Goal: Transaction & Acquisition: Purchase product/service

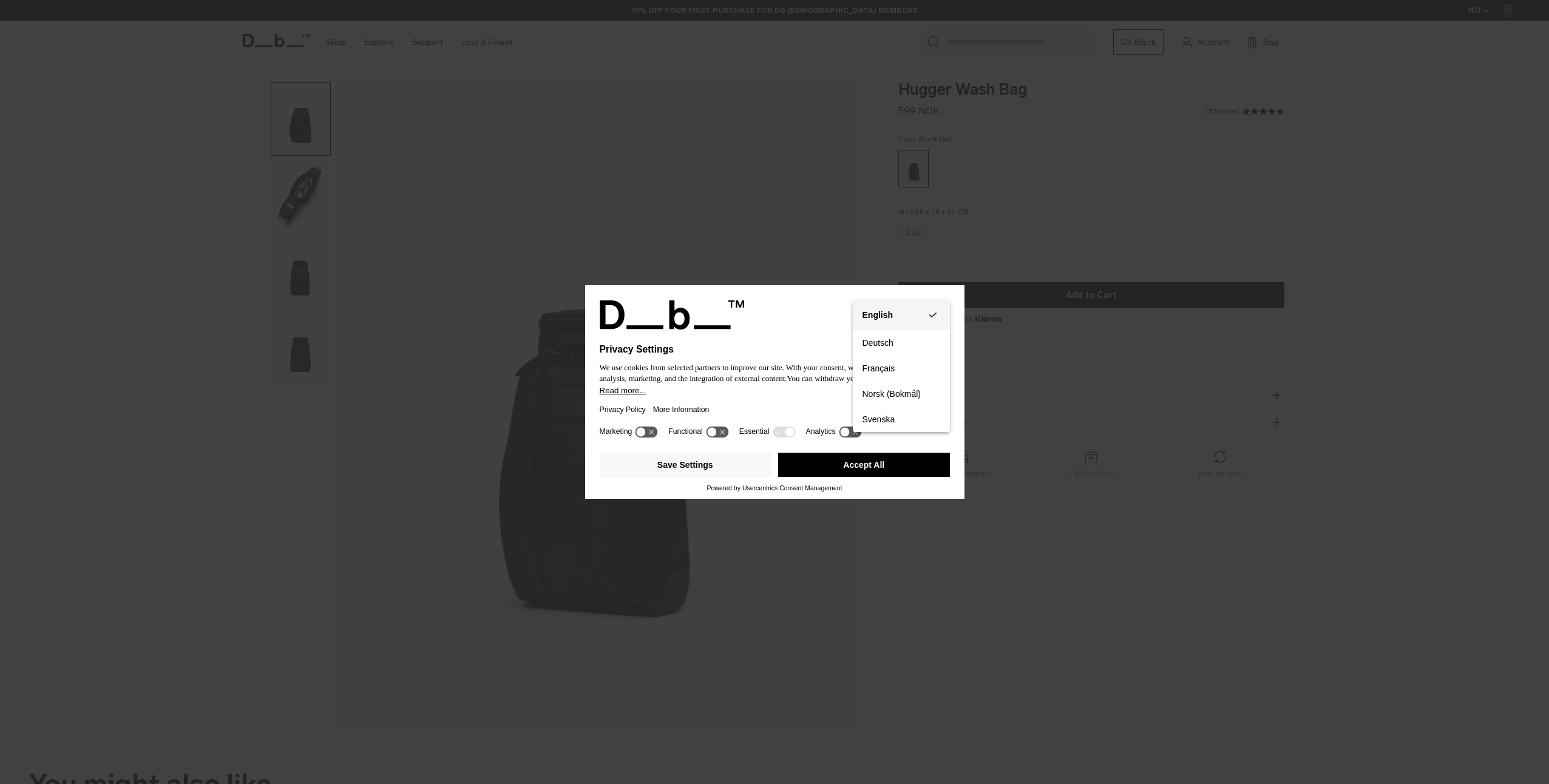
click at [941, 305] on button "English Group 3" at bounding box center [901, 315] width 97 height 30
click at [948, 303] on icon "Select language" at bounding box center [943, 308] width 15 height 15
click at [998, 297] on div "Privacy Settings We use cookies from selected partners to improve our site. Wit…" at bounding box center [774, 392] width 1549 height 784
click at [911, 474] on button "Accept All" at bounding box center [864, 465] width 172 height 24
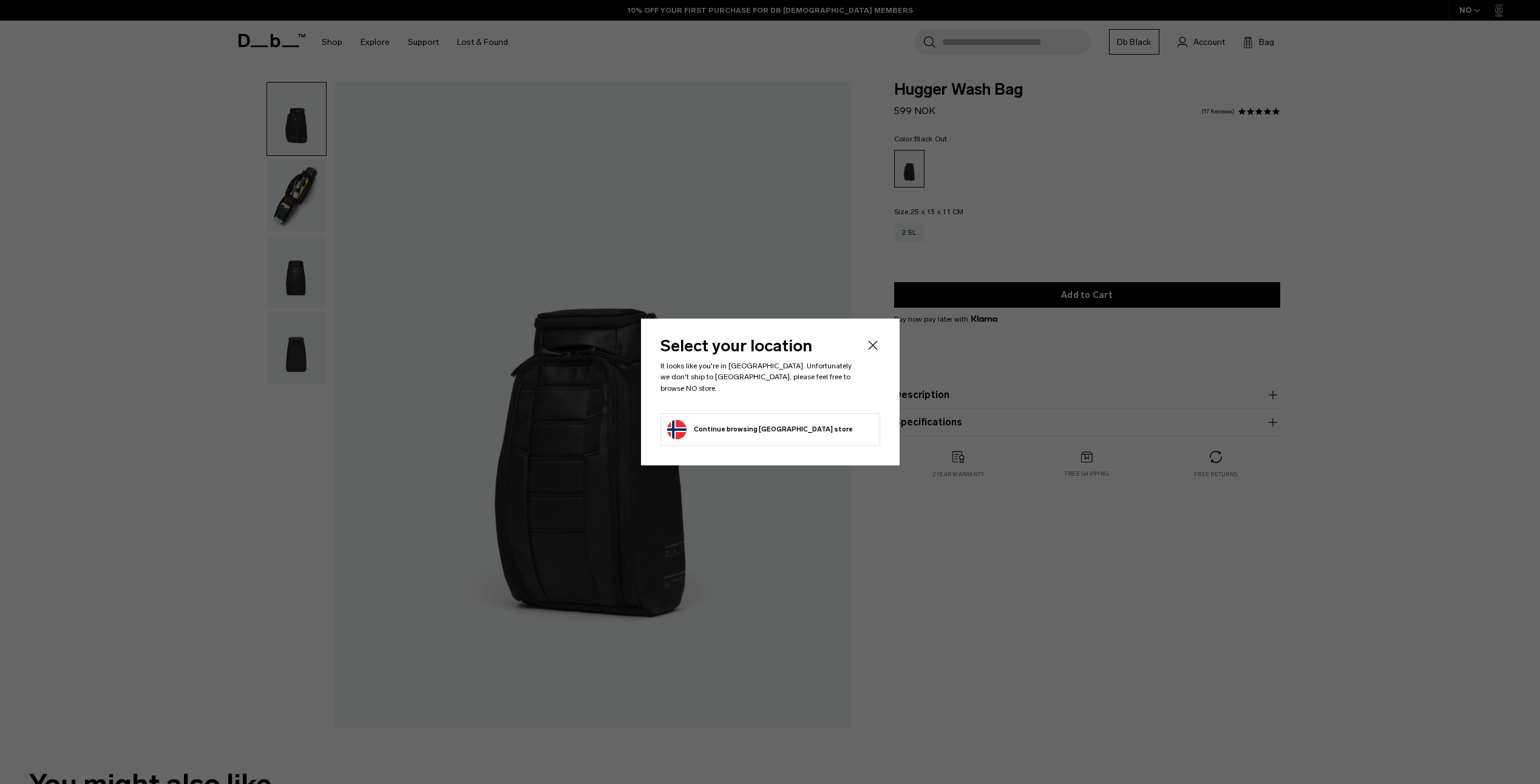
click at [872, 347] on icon "Close" at bounding box center [873, 345] width 15 height 15
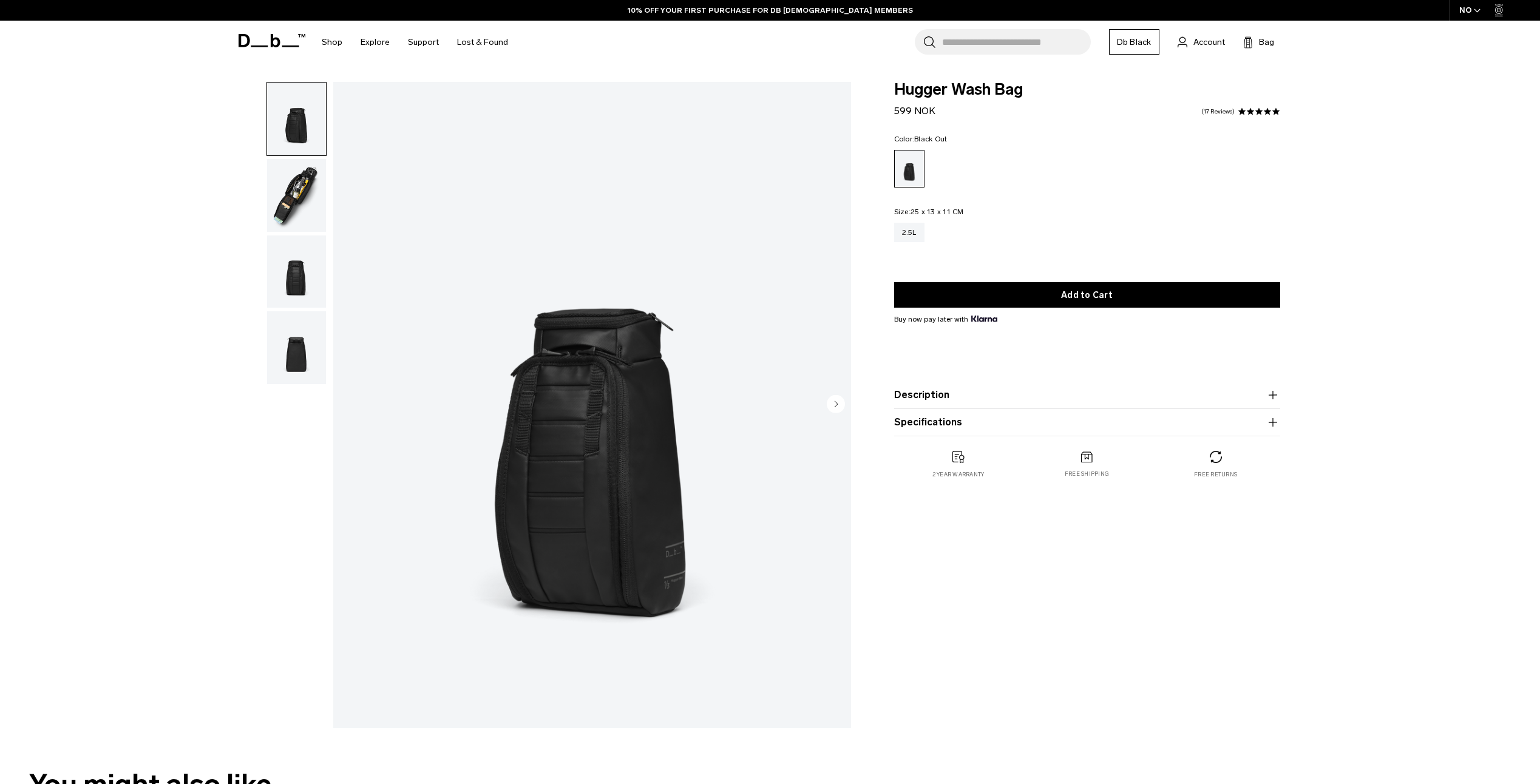
click at [283, 166] on img "button" at bounding box center [296, 195] width 59 height 73
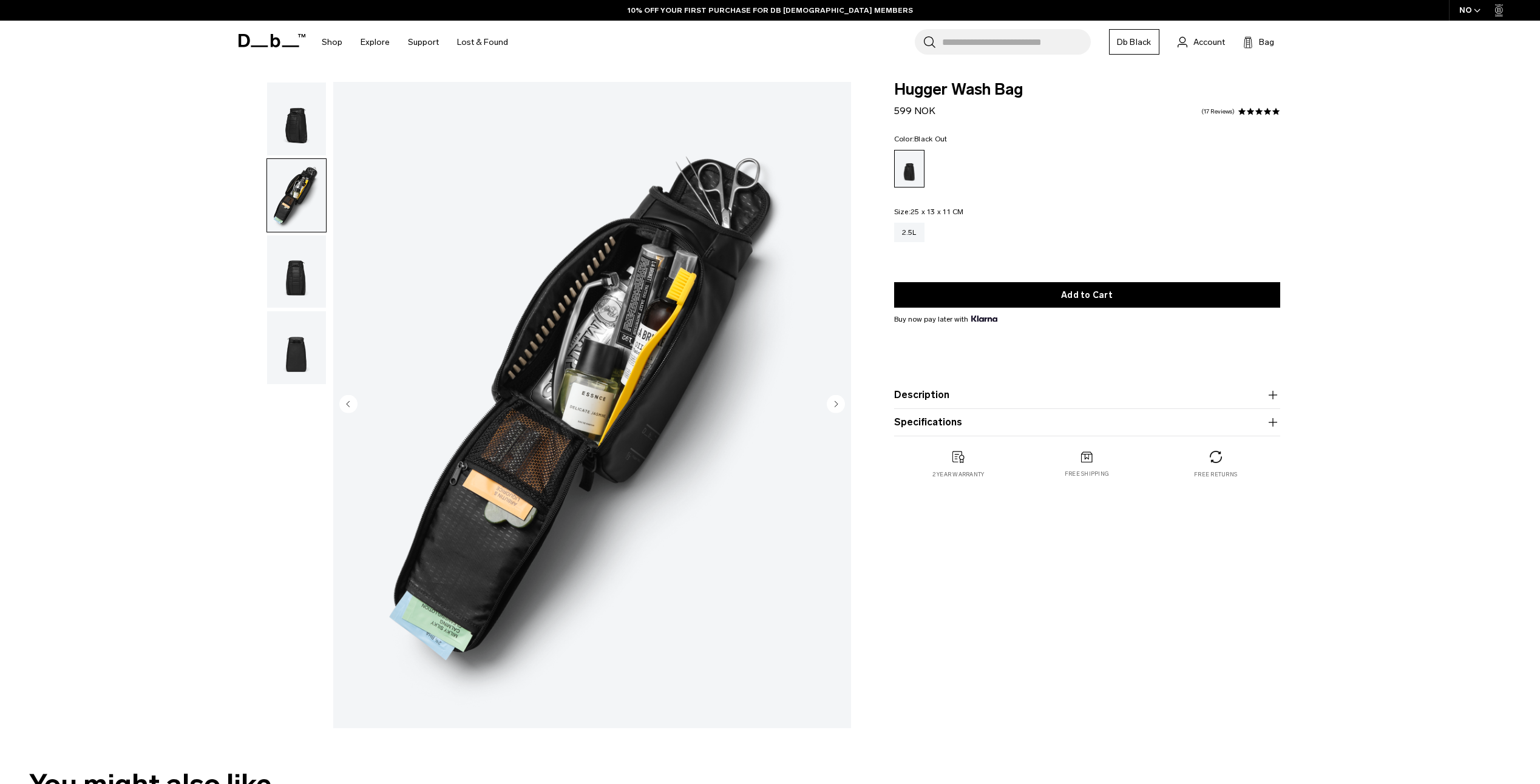
click at [307, 294] on img "button" at bounding box center [296, 271] width 59 height 73
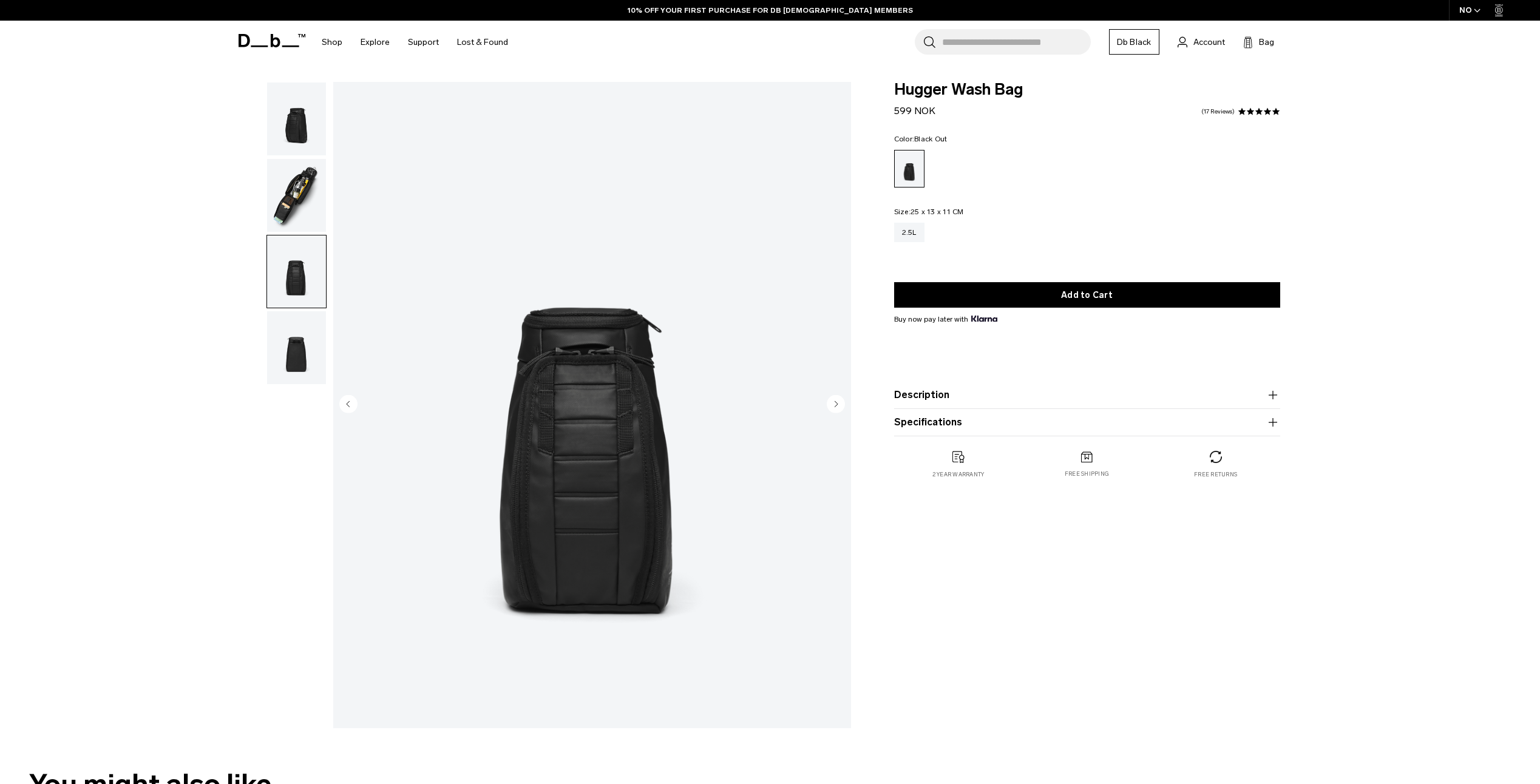
click at [304, 353] on img "button" at bounding box center [296, 347] width 59 height 73
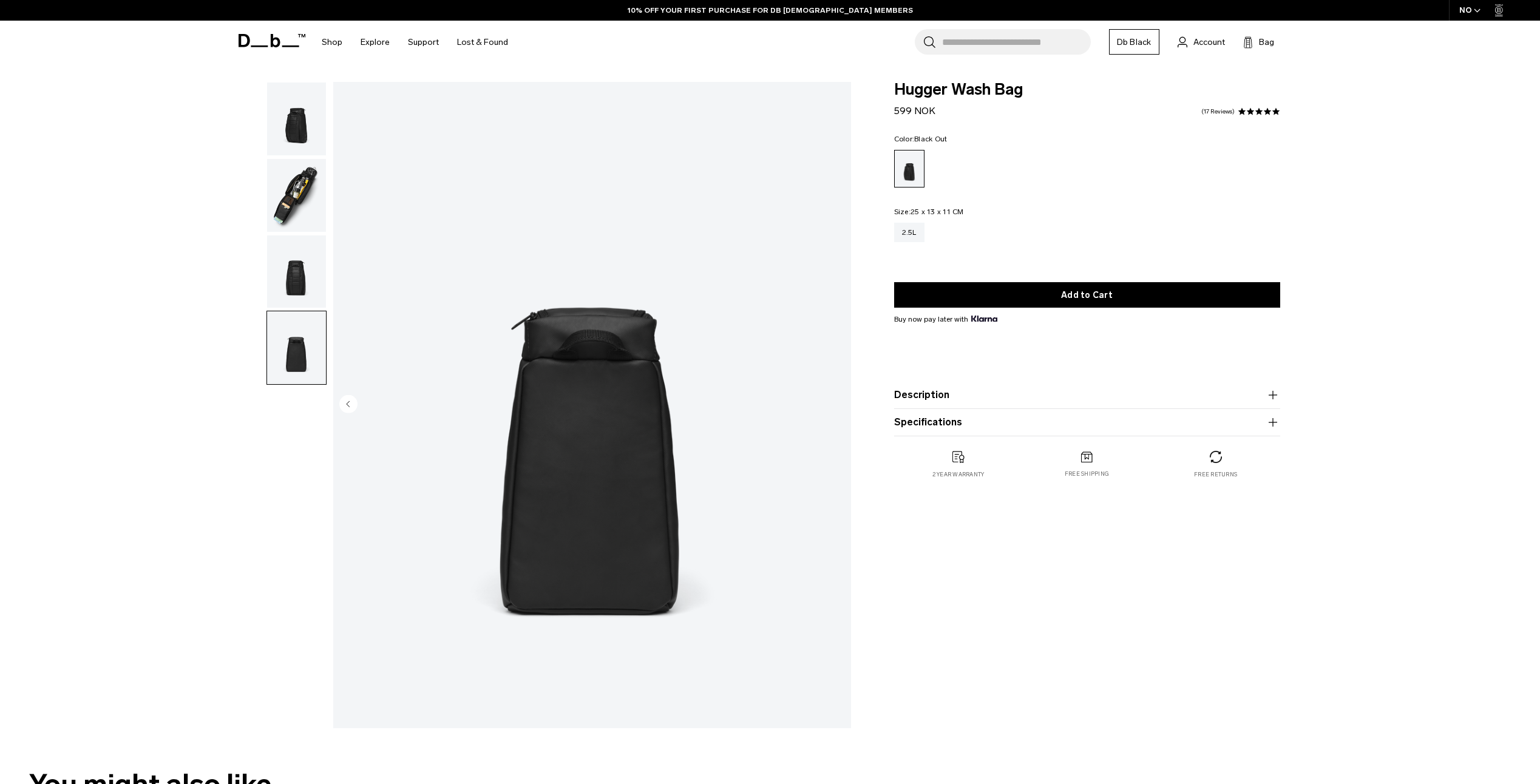
click at [295, 168] on img "button" at bounding box center [296, 195] width 59 height 73
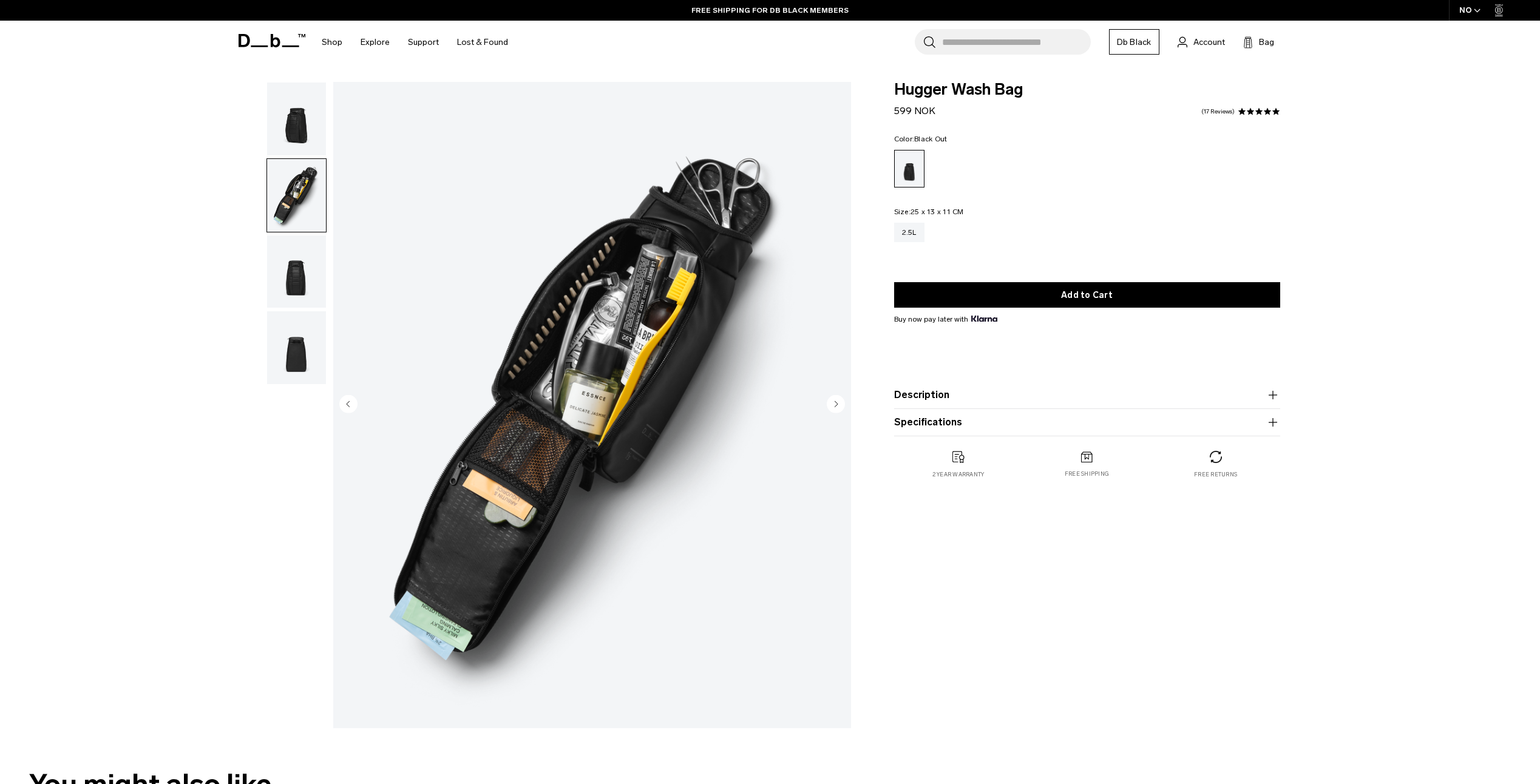
click at [302, 119] on img "button" at bounding box center [296, 119] width 59 height 73
